Goal: Task Accomplishment & Management: Use online tool/utility

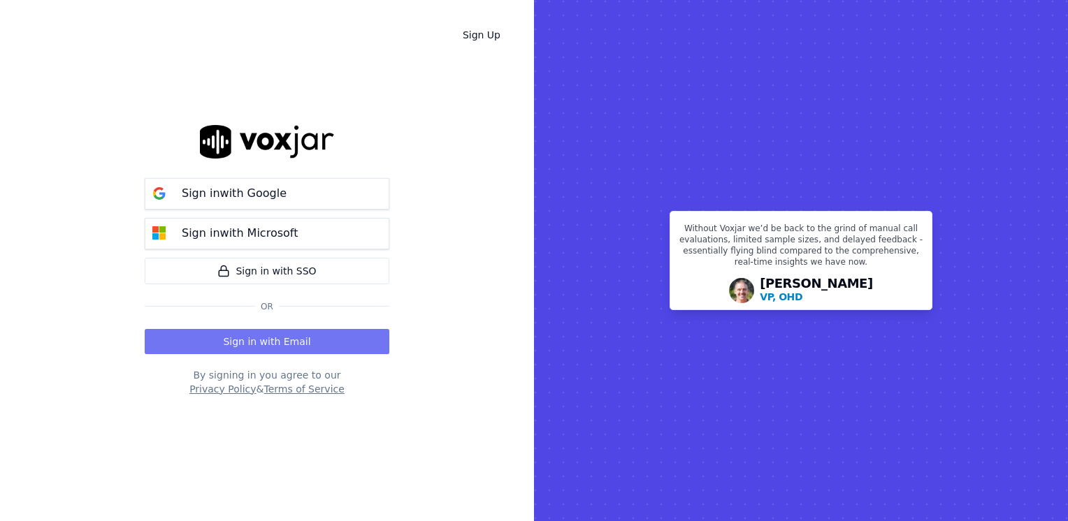
click at [257, 347] on button "Sign in with Email" at bounding box center [267, 341] width 245 height 25
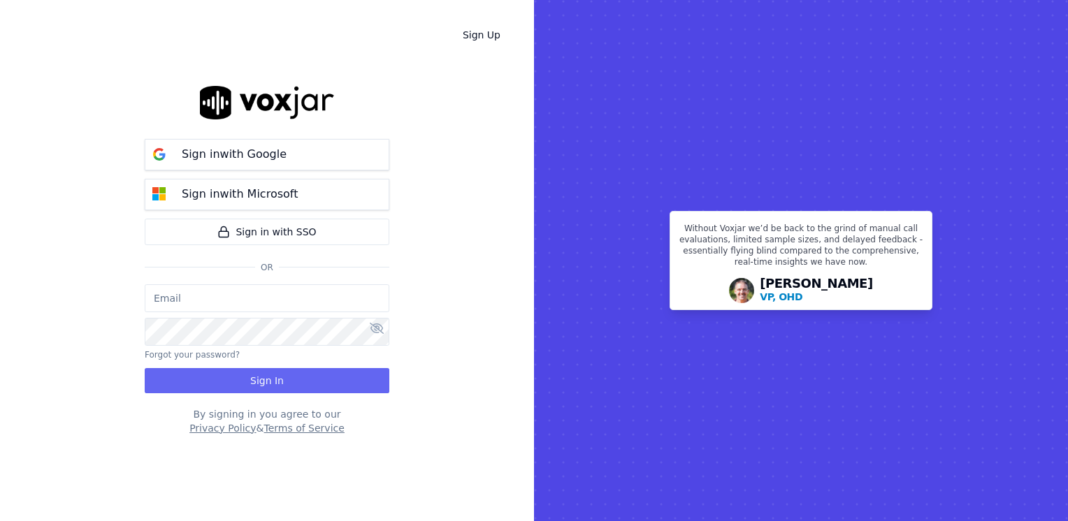
click at [274, 298] on input "email" at bounding box center [267, 298] width 245 height 28
type input "maleman@newwavepower.net"
click at [380, 326] on icon at bounding box center [377, 328] width 14 height 11
click at [305, 381] on button "Sign In" at bounding box center [267, 380] width 245 height 25
click at [275, 382] on button "Sign In" at bounding box center [267, 380] width 245 height 25
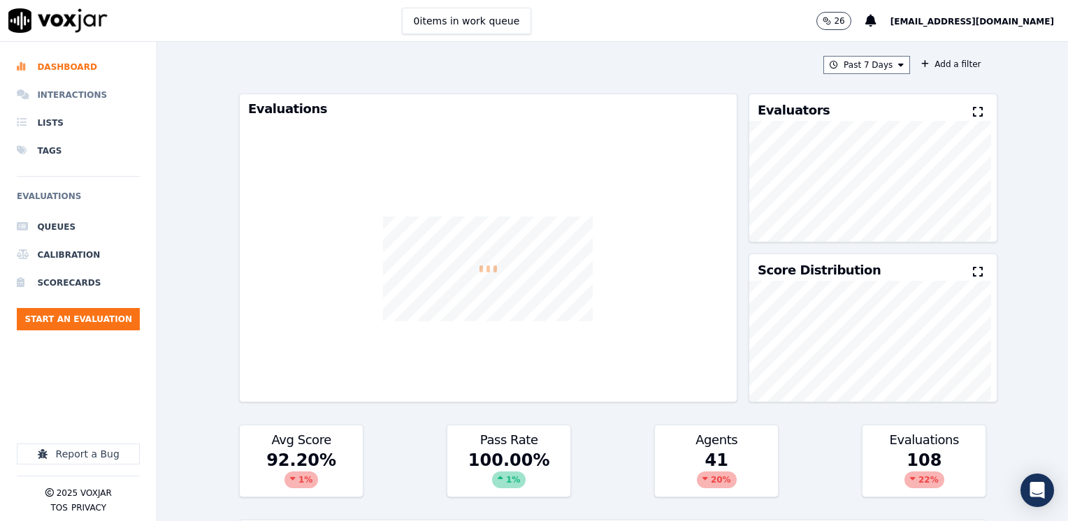
click at [72, 96] on li "Interactions" at bounding box center [78, 95] width 123 height 28
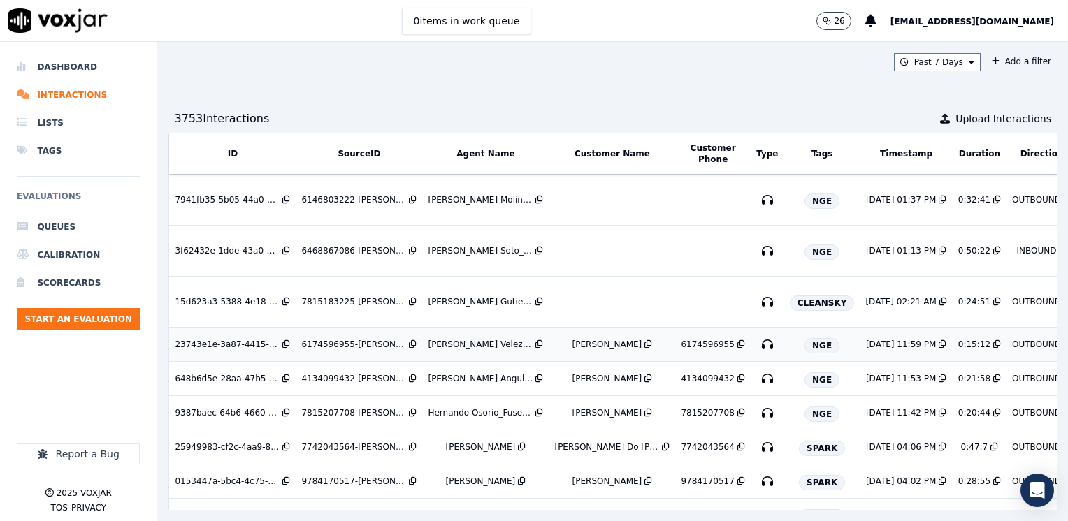
click at [592, 345] on div "Carlos Martinez Dias" at bounding box center [607, 344] width 70 height 11
click at [353, 341] on div "6174596955-SAMUEL VELEZ 2 all.mp3" at bounding box center [353, 344] width 105 height 11
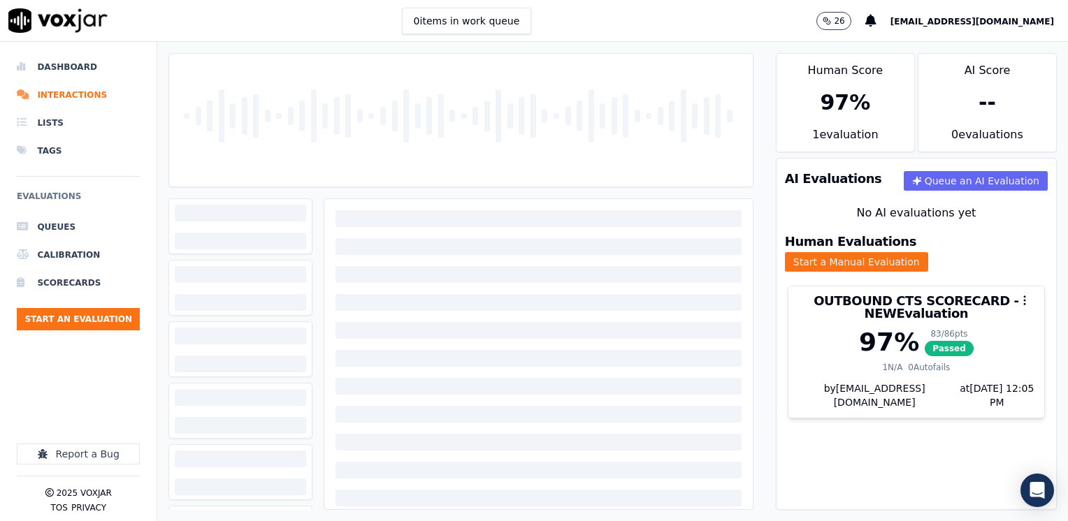
drag, startPoint x: 66, startPoint y: 66, endPoint x: 187, endPoint y: 117, distance: 131.9
click at [66, 66] on li "Dashboard" at bounding box center [78, 67] width 123 height 28
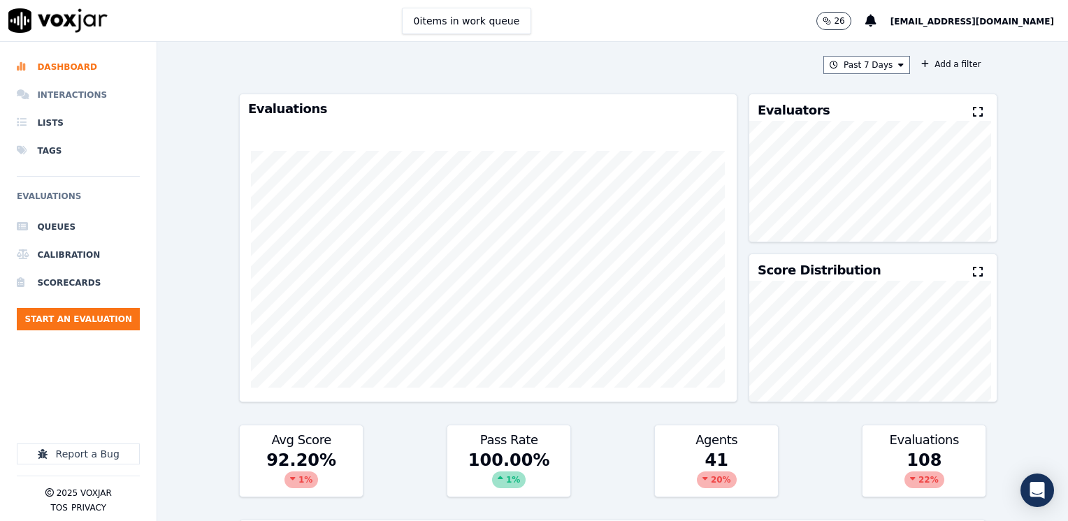
click at [68, 89] on li "Interactions" at bounding box center [78, 95] width 123 height 28
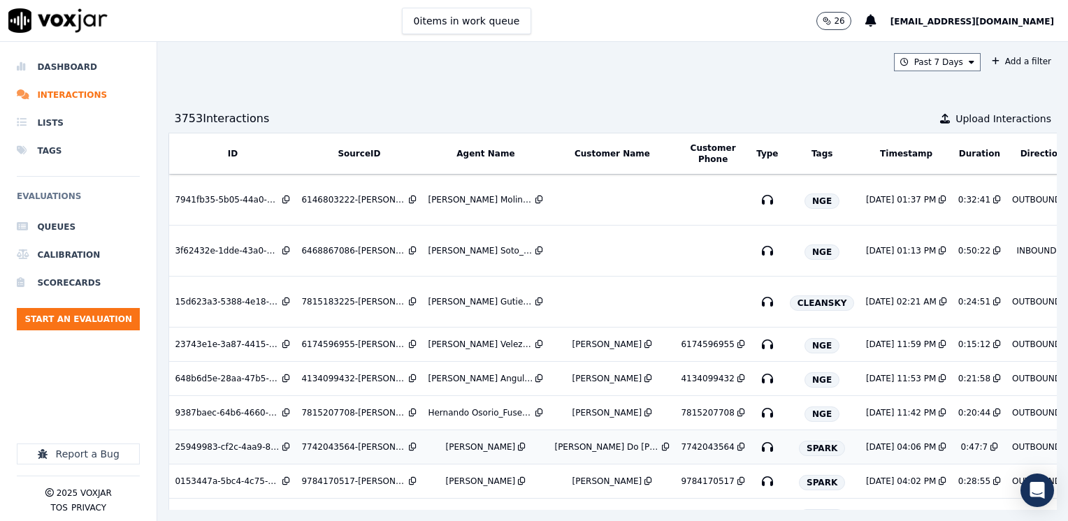
click at [358, 447] on div "7742043564-ISABELLA ANGULO all.mp3" at bounding box center [353, 447] width 105 height 11
